Goal: Task Accomplishment & Management: Manage account settings

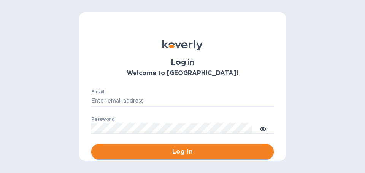
type input "[PERSON_NAME][EMAIL_ADDRESS][DOMAIN_NAME]"
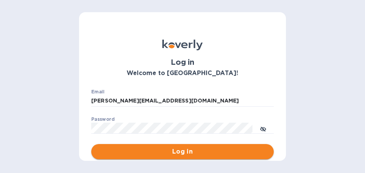
click at [192, 154] on span "Log in" at bounding box center [182, 151] width 170 height 9
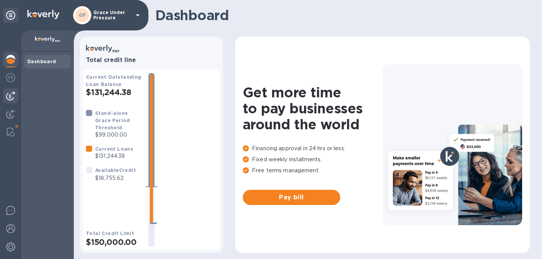
click at [9, 98] on img at bounding box center [10, 95] width 9 height 9
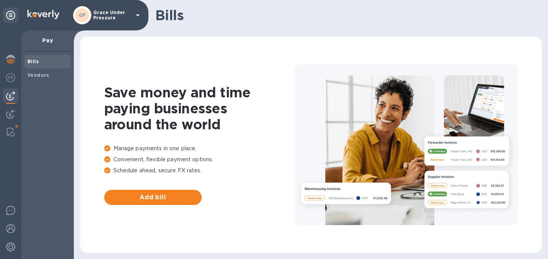
click at [33, 62] on b "Bills" at bounding box center [32, 62] width 11 height 6
click at [9, 113] on img at bounding box center [10, 114] width 9 height 9
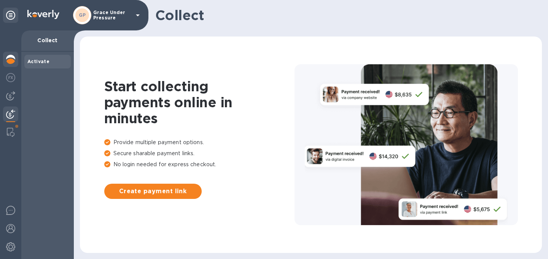
click at [10, 58] on img at bounding box center [10, 59] width 9 height 9
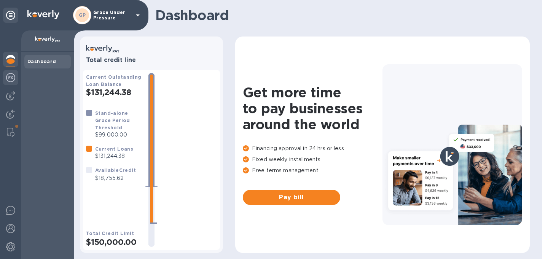
click at [8, 76] on img at bounding box center [10, 77] width 9 height 9
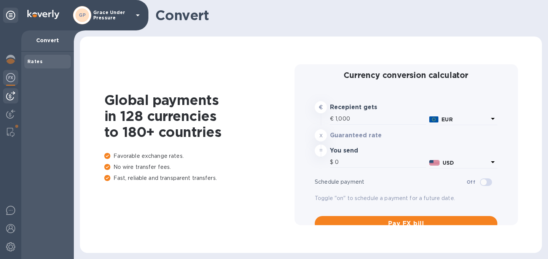
click at [10, 95] on img at bounding box center [10, 95] width 9 height 9
